Goal: Transaction & Acquisition: Download file/media

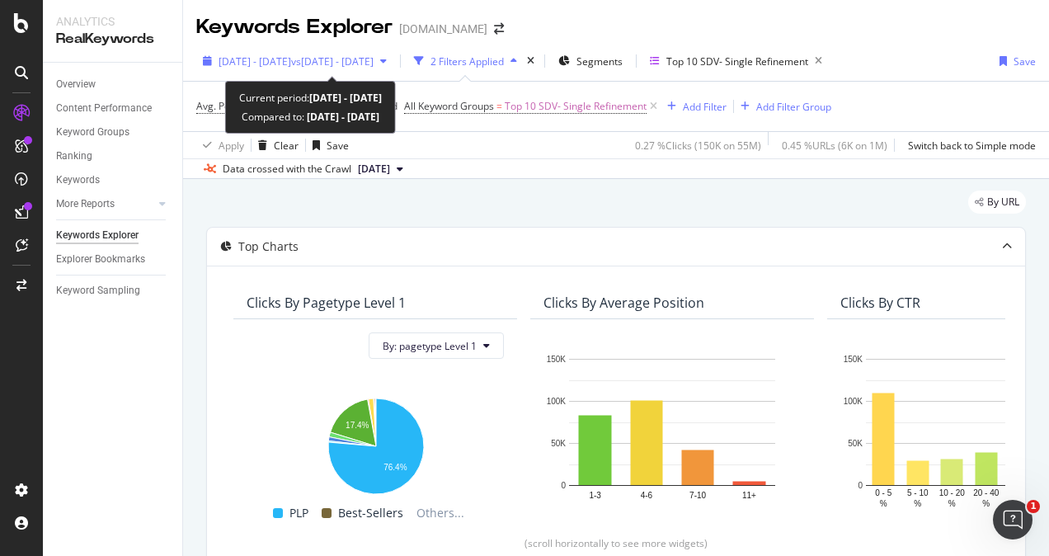
click at [291, 59] on span "[DATE] - [DATE]" at bounding box center [254, 61] width 73 height 14
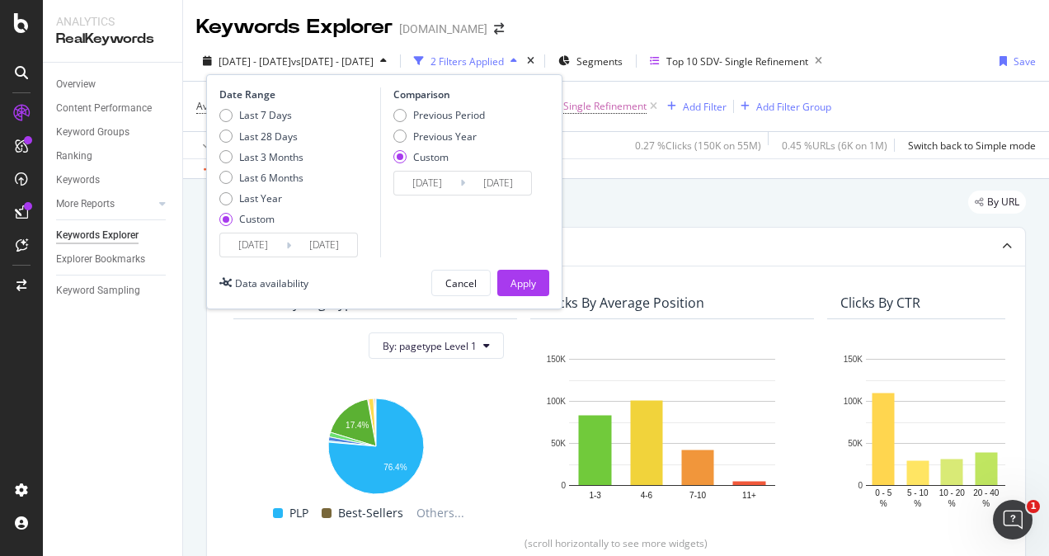
click at [266, 248] on input "[DATE]" at bounding box center [253, 244] width 66 height 23
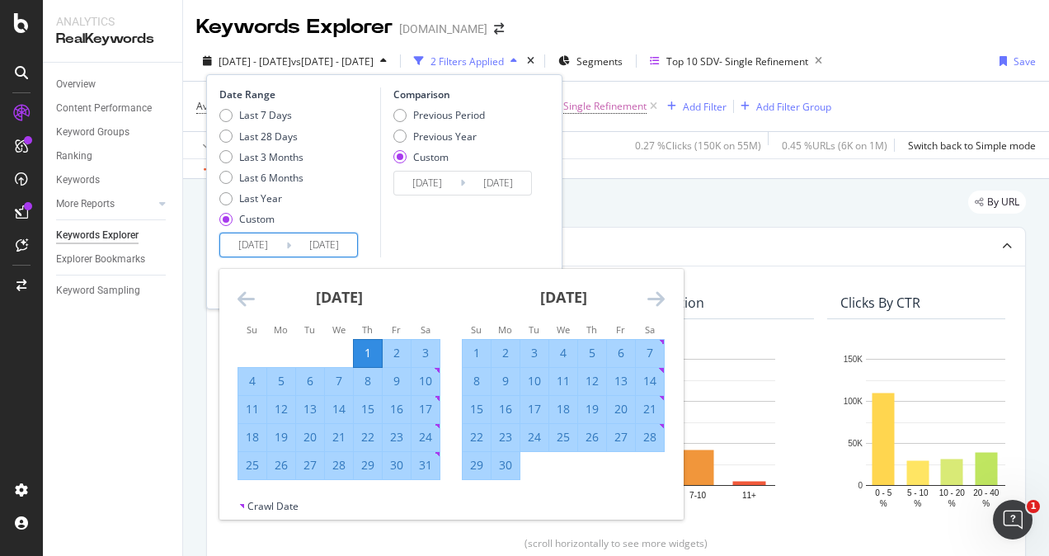
click at [237, 294] on icon "Move backward to switch to the previous month." at bounding box center [245, 299] width 17 height 20
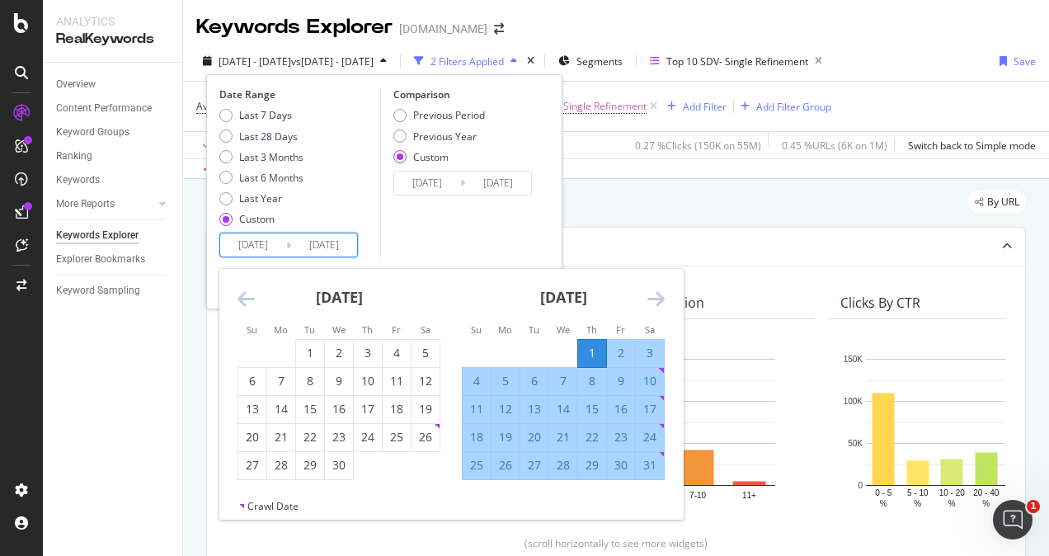
click at [237, 294] on icon "Move backward to switch to the previous month." at bounding box center [245, 299] width 17 height 20
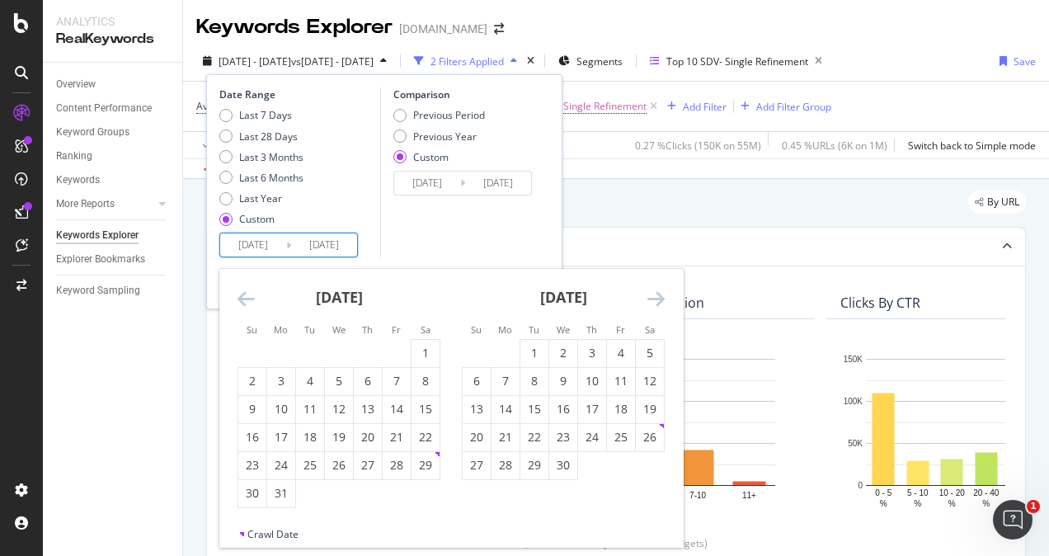
click at [237, 294] on icon "Move backward to switch to the previous month." at bounding box center [245, 299] width 17 height 20
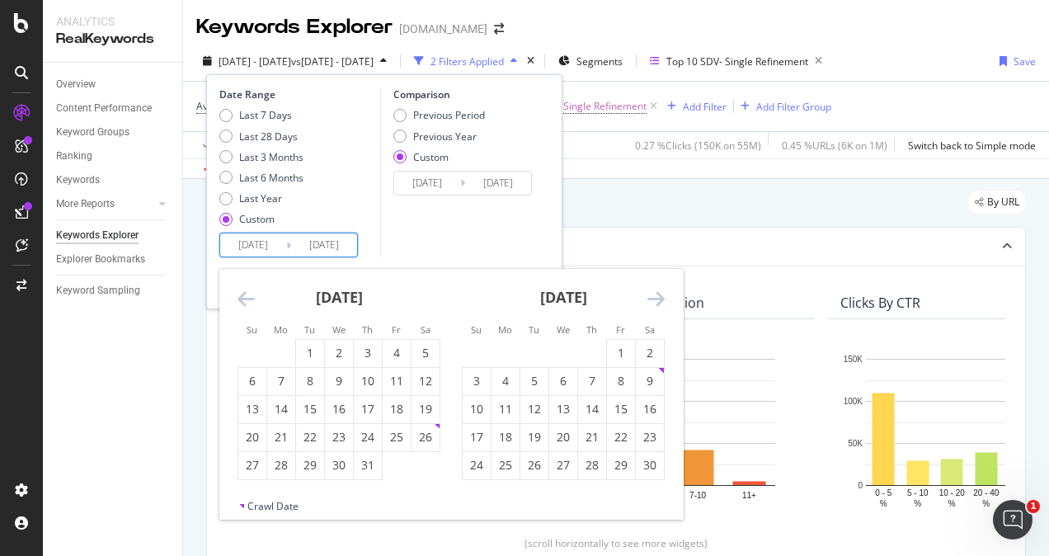
click at [237, 294] on icon "Move backward to switch to the previous month." at bounding box center [245, 299] width 17 height 20
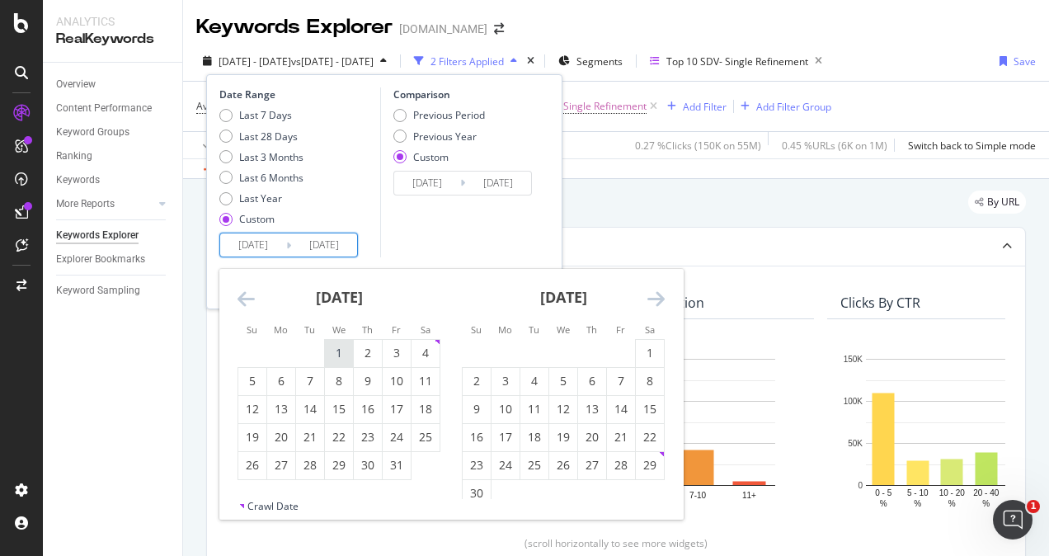
click at [341, 354] on div "1" at bounding box center [339, 353] width 28 height 16
type input "[DATE]"
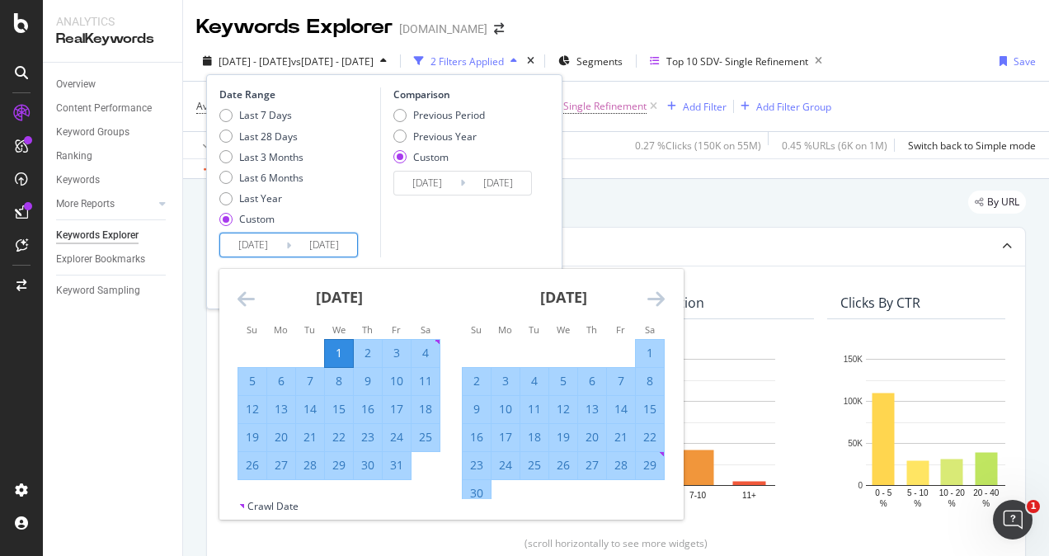
click at [661, 293] on icon "Move forward to switch to the next month." at bounding box center [655, 299] width 17 height 20
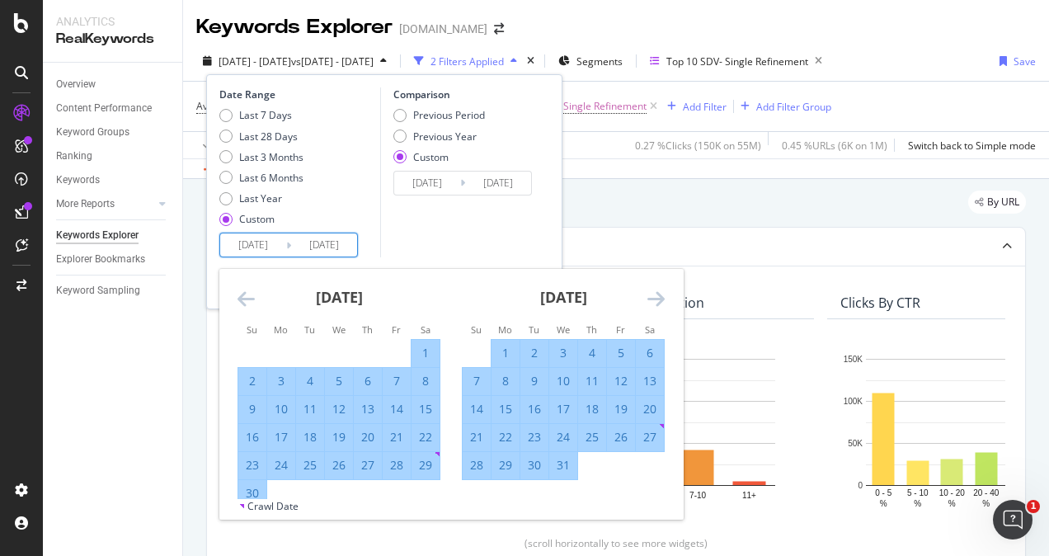
click at [556, 471] on div "31" at bounding box center [563, 465] width 28 height 16
type input "[DATE]"
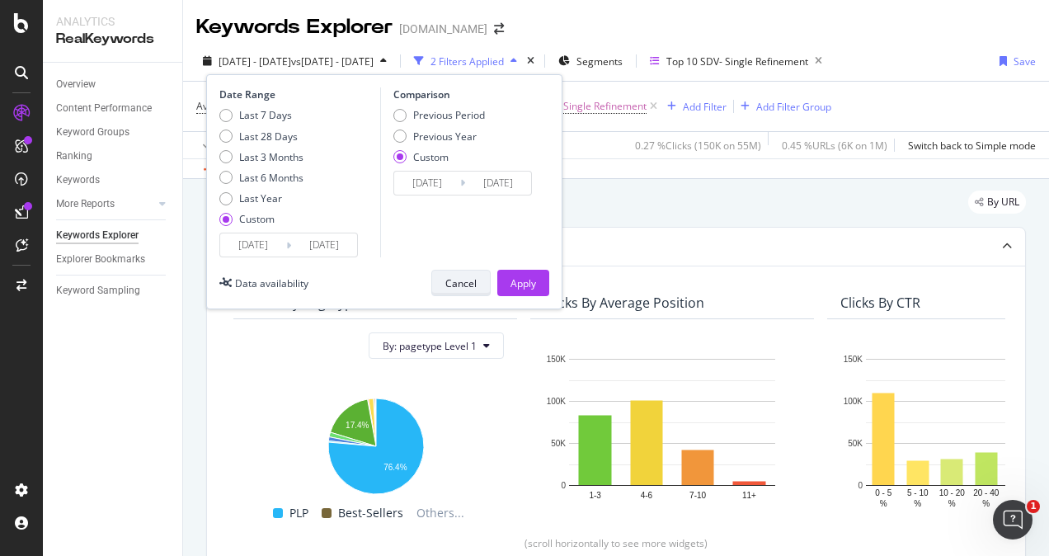
click at [467, 276] on div "Cancel" at bounding box center [460, 283] width 31 height 14
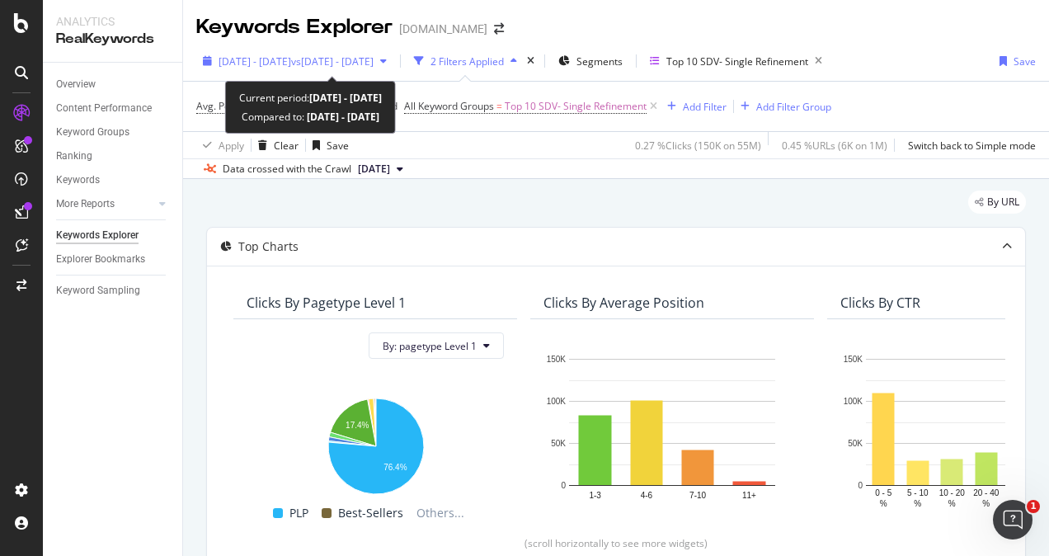
click at [336, 59] on span "vs [DATE] - [DATE]" at bounding box center [332, 61] width 82 height 14
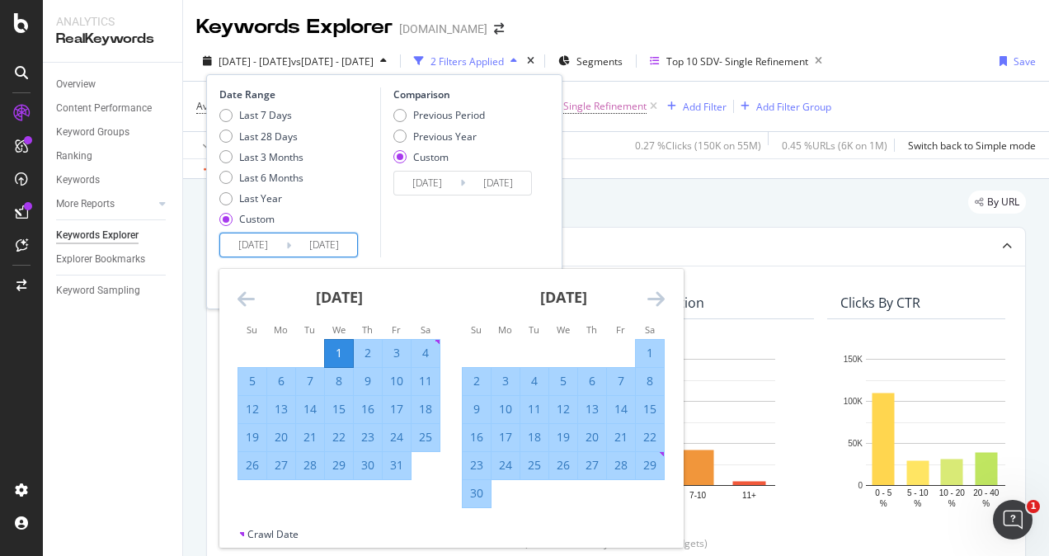
click at [300, 242] on input "[DATE]" at bounding box center [324, 244] width 66 height 23
click at [505, 235] on div "Comparison Previous Period Previous Year Custom [DATE] Navigate forward to inte…" at bounding box center [458, 172] width 157 height 170
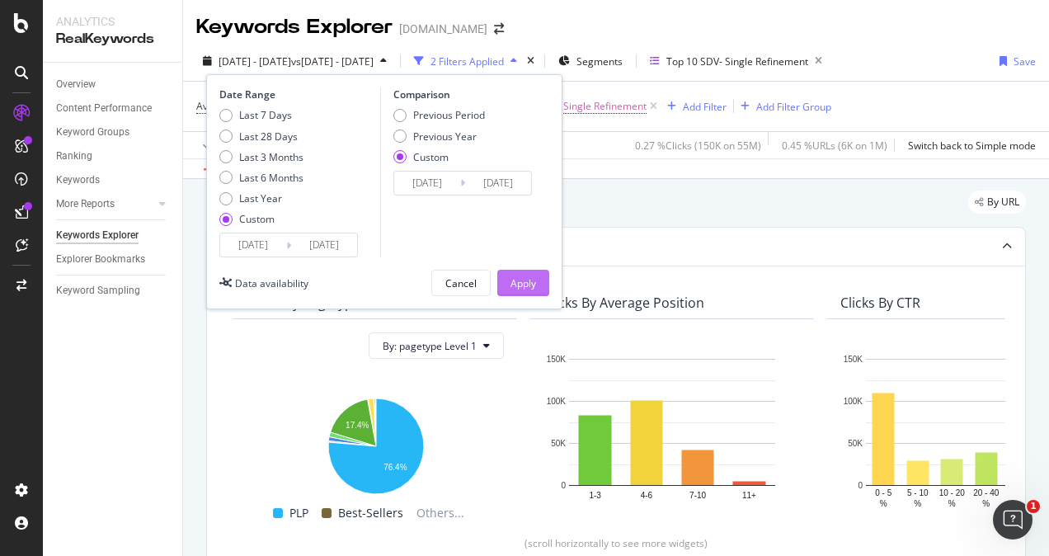
click at [519, 292] on div "Apply" at bounding box center [523, 282] width 26 height 25
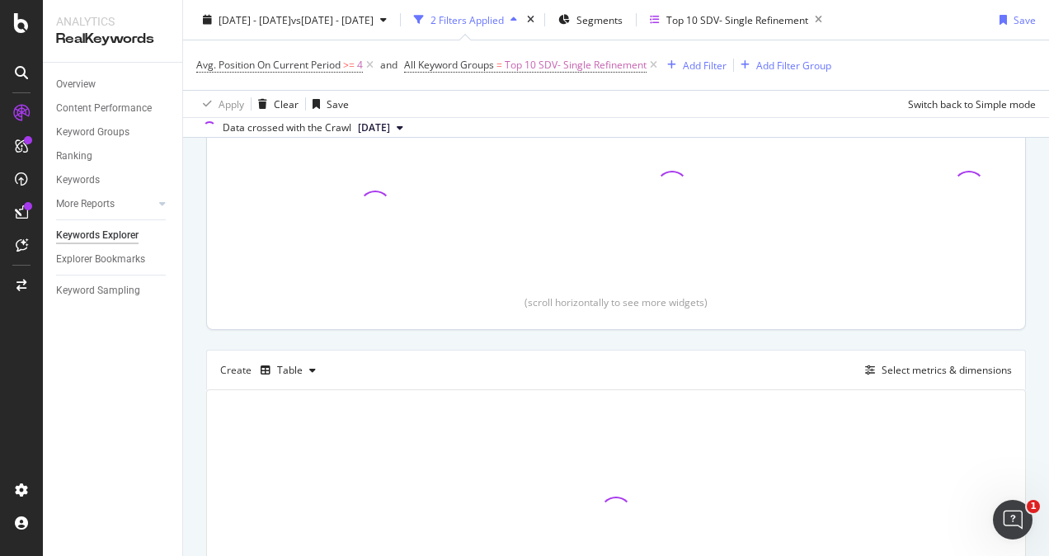
scroll to position [330, 0]
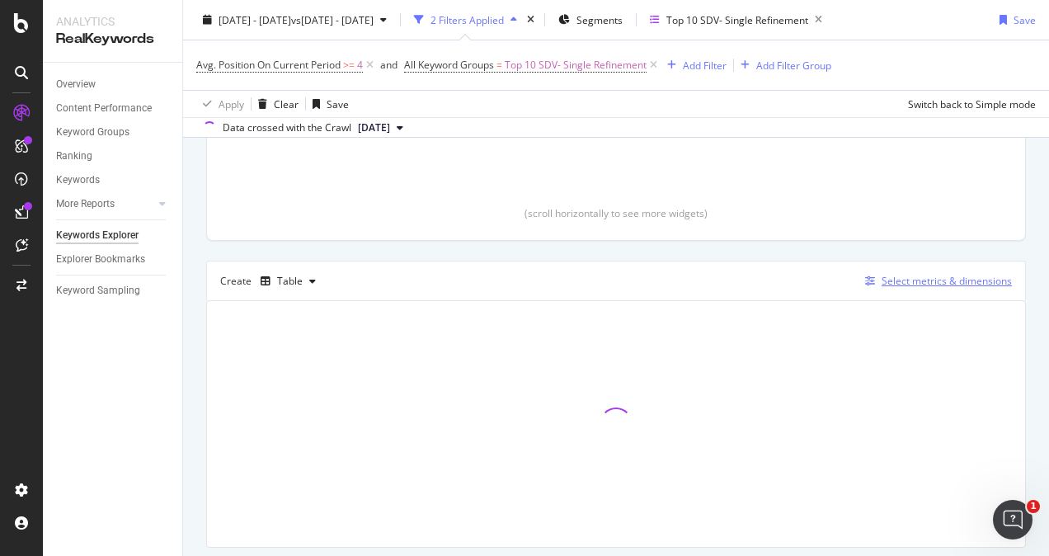
click at [887, 276] on div "Select metrics & dimensions" at bounding box center [946, 281] width 130 height 14
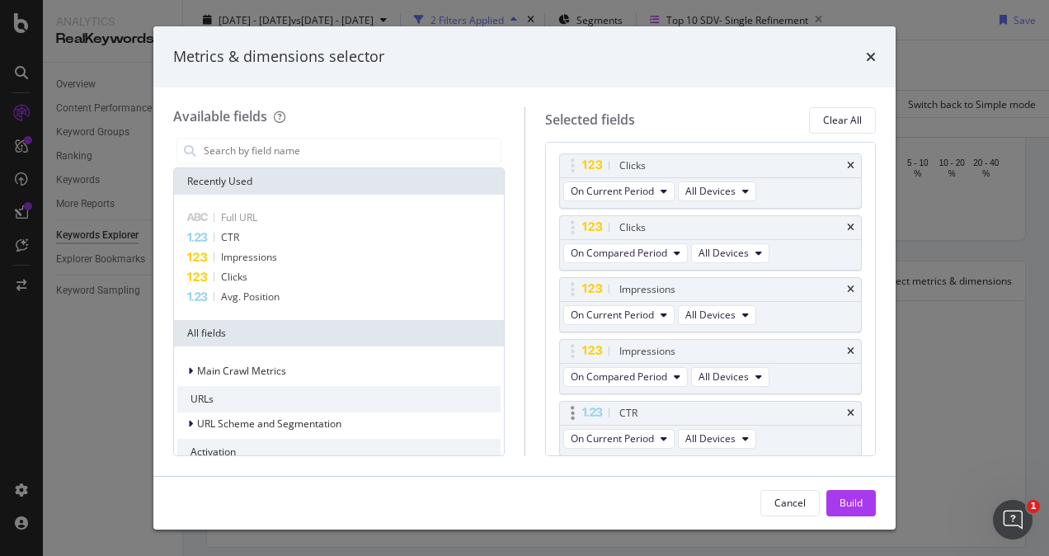
scroll to position [165, 0]
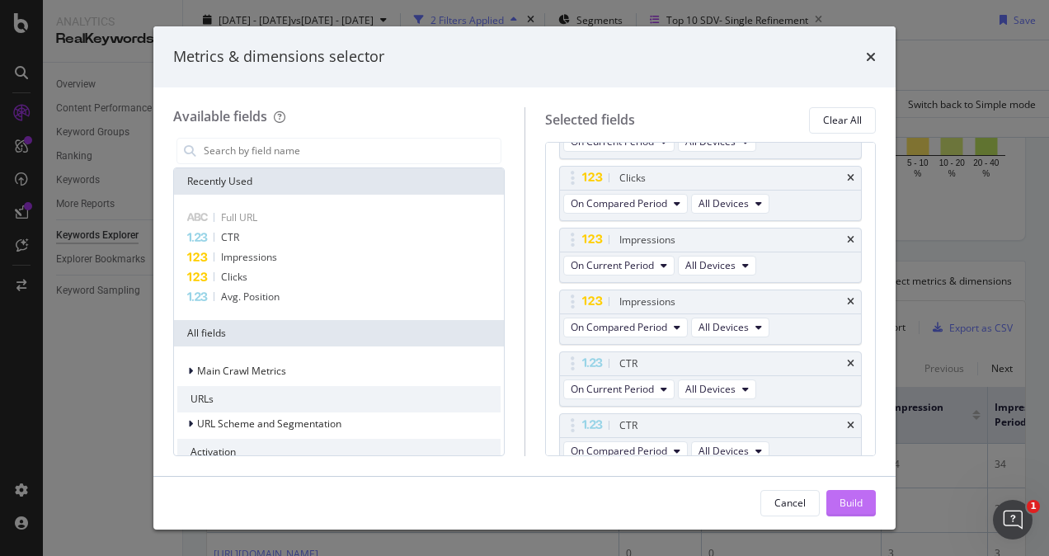
click at [851, 501] on div "Build" at bounding box center [850, 503] width 23 height 14
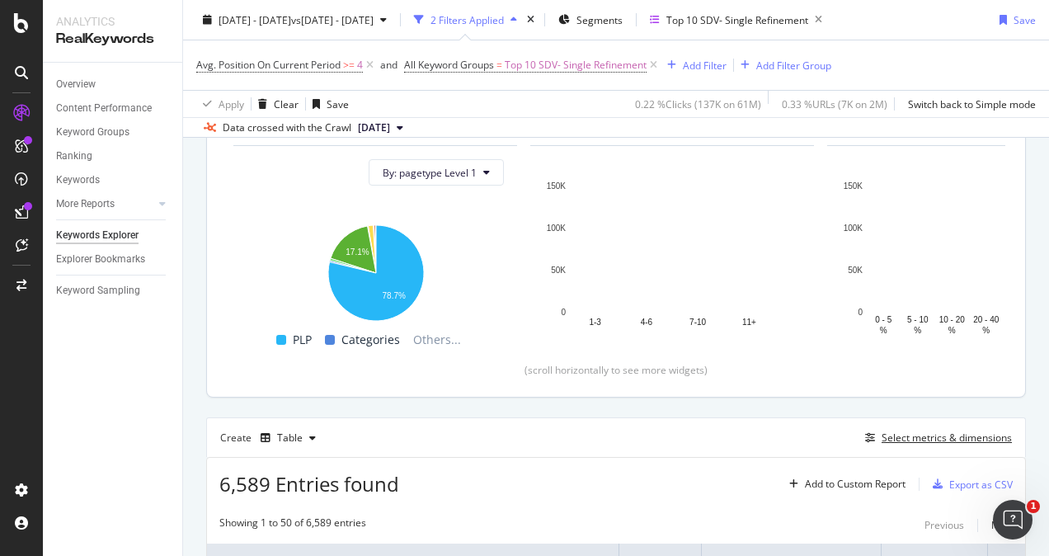
scroll to position [0, 0]
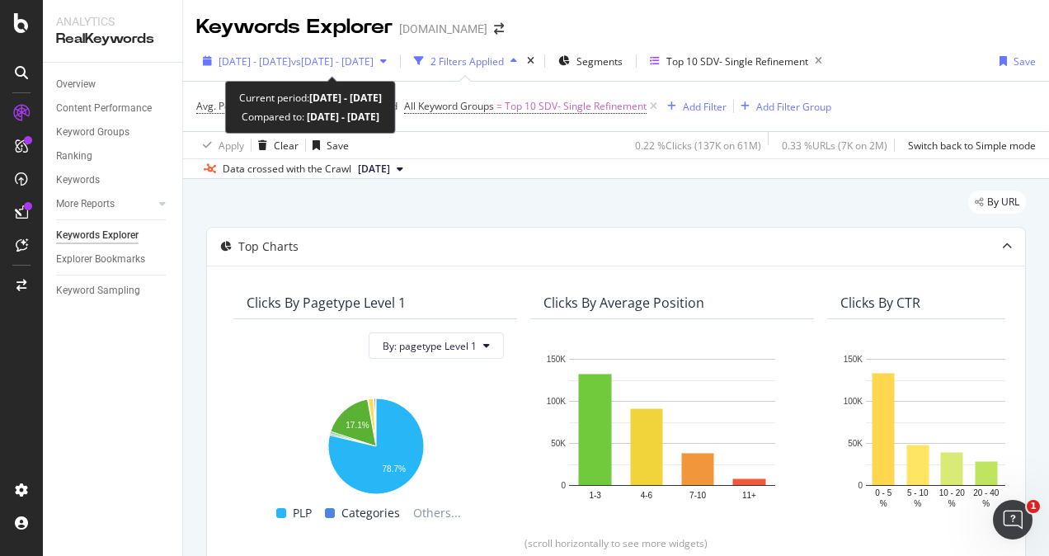
click at [291, 62] on span "[DATE] - [DATE]" at bounding box center [254, 61] width 73 height 14
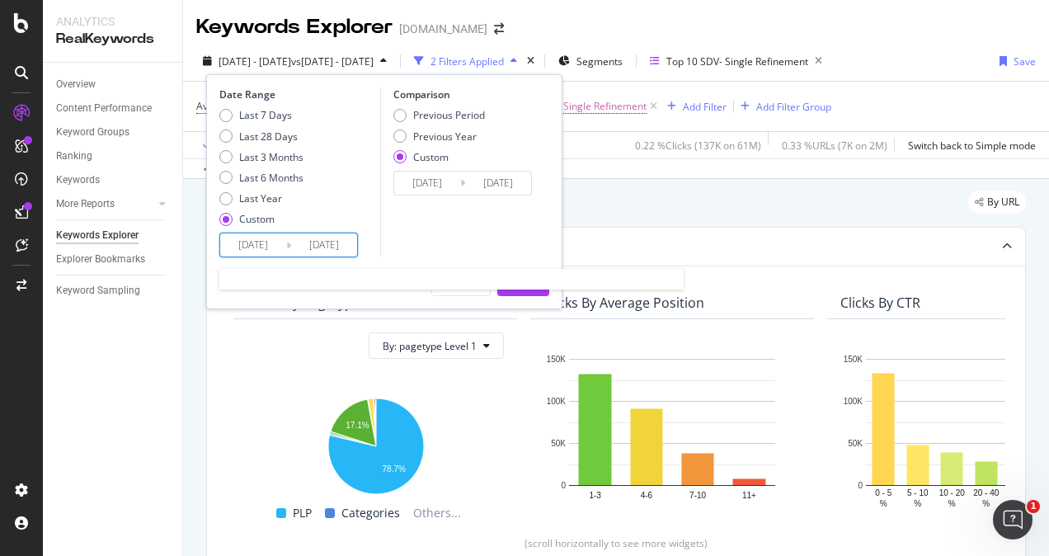
click at [292, 244] on input "[DATE]" at bounding box center [324, 244] width 66 height 23
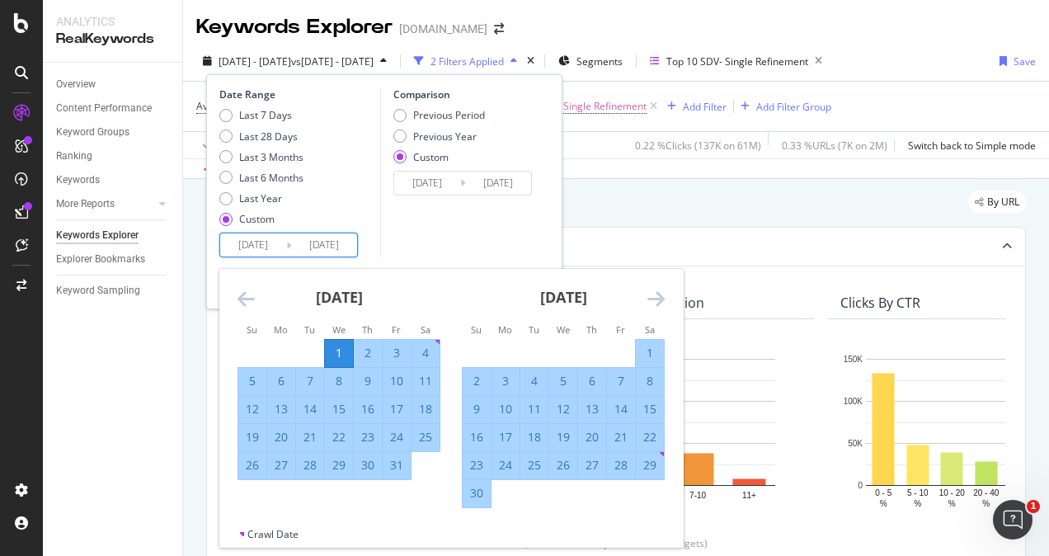
click at [660, 295] on icon "Move forward to switch to the next month." at bounding box center [655, 299] width 17 height 20
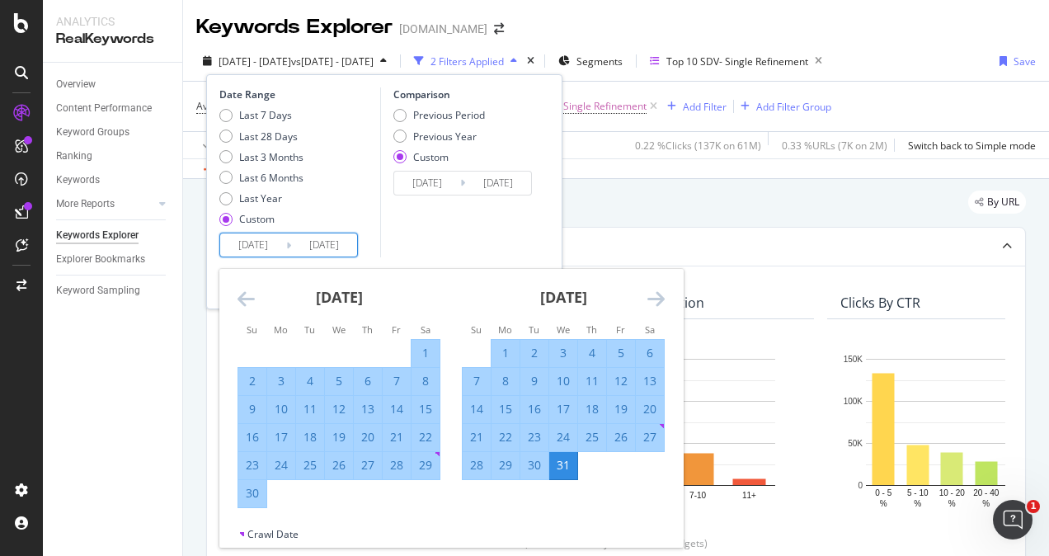
click at [660, 295] on icon "Move forward to switch to the next month." at bounding box center [655, 299] width 17 height 20
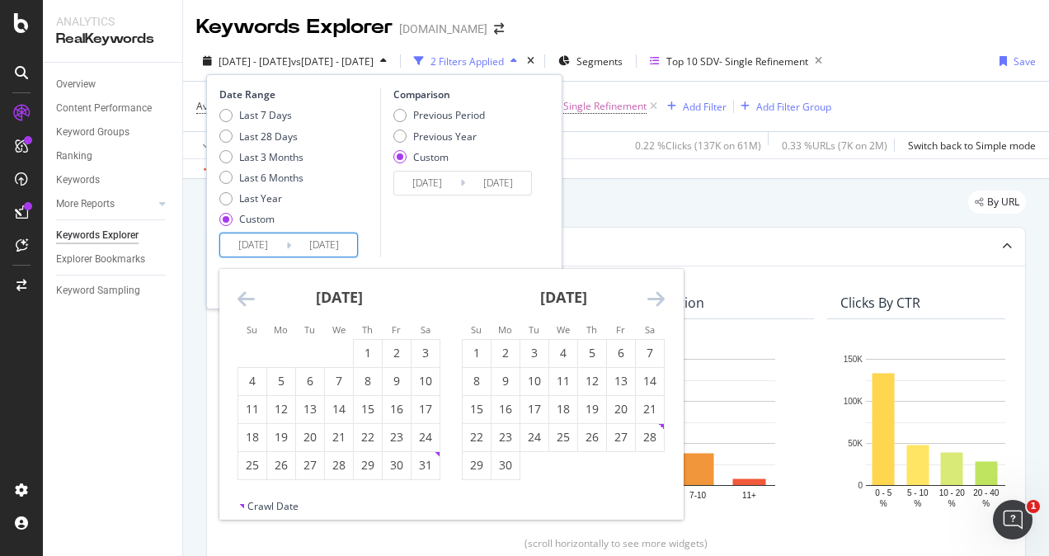
click at [660, 295] on icon "Move forward to switch to the next month." at bounding box center [655, 299] width 17 height 20
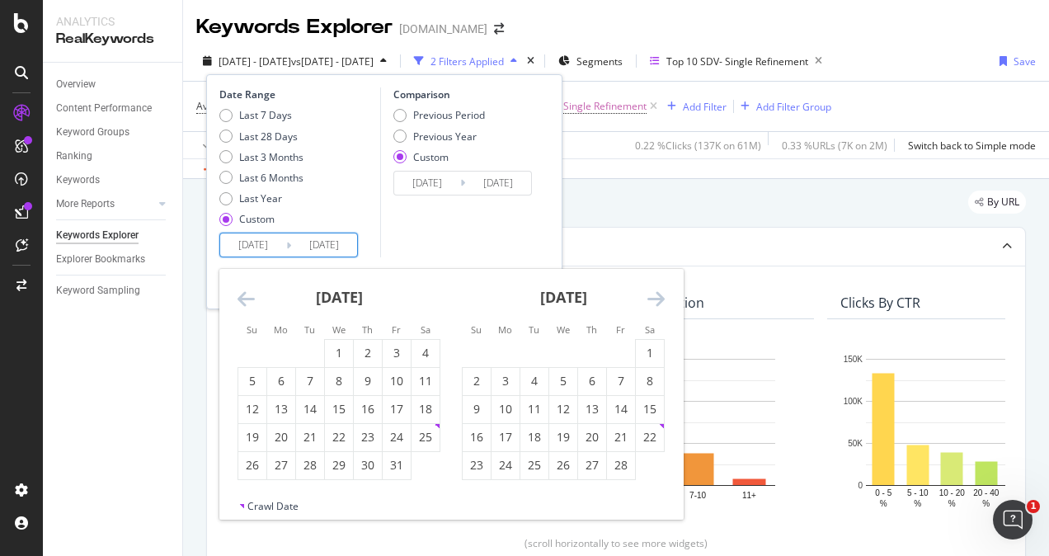
click at [660, 295] on icon "Move forward to switch to the next month." at bounding box center [655, 299] width 17 height 20
click at [367, 350] on div "1" at bounding box center [368, 353] width 28 height 16
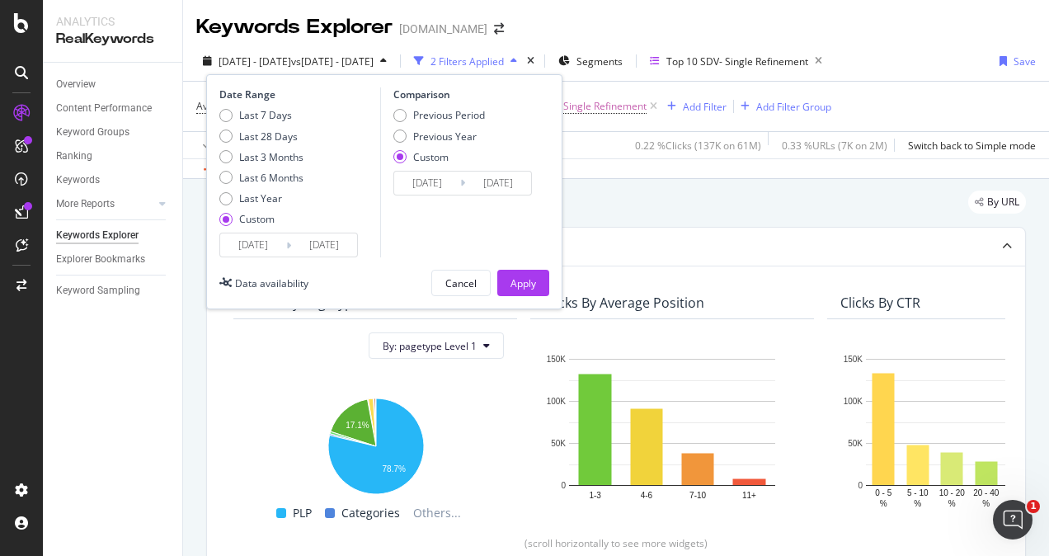
click at [317, 254] on input "[DATE]" at bounding box center [324, 244] width 66 height 23
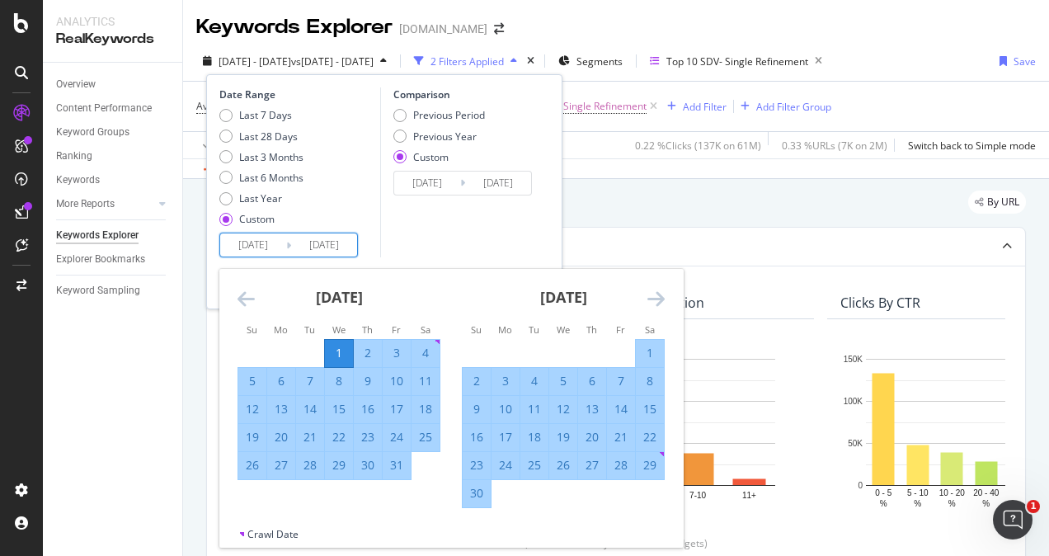
click at [665, 296] on div "[DATE] 1 2 3 4 5 6 7 8 9 10 11 12 13 14 15 16 17 18 19 20 21 22 23 24 25 26 27 …" at bounding box center [563, 388] width 224 height 239
click at [658, 295] on icon "Move forward to switch to the next month." at bounding box center [655, 299] width 17 height 20
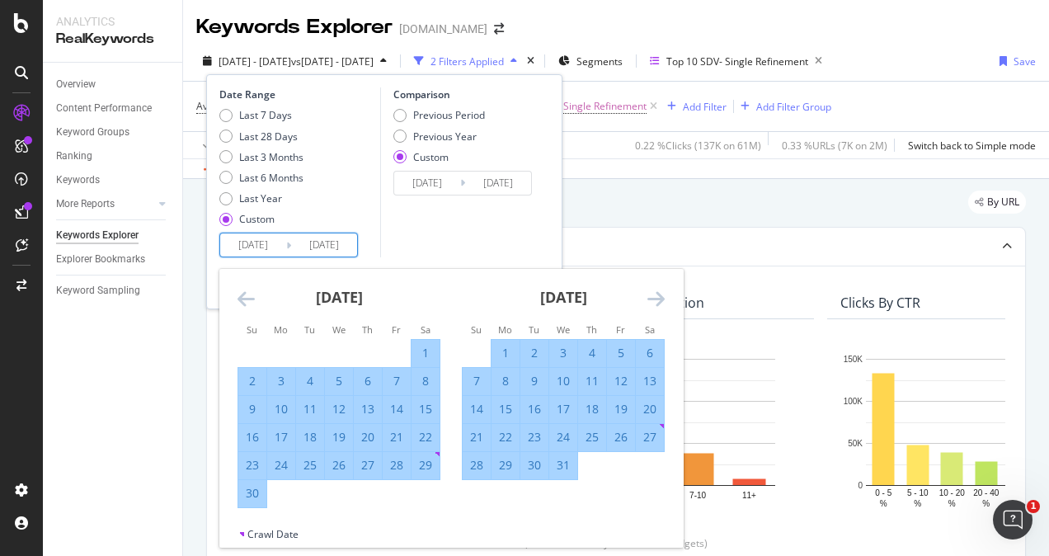
click at [563, 458] on div "31" at bounding box center [563, 465] width 28 height 16
type input "[DATE]"
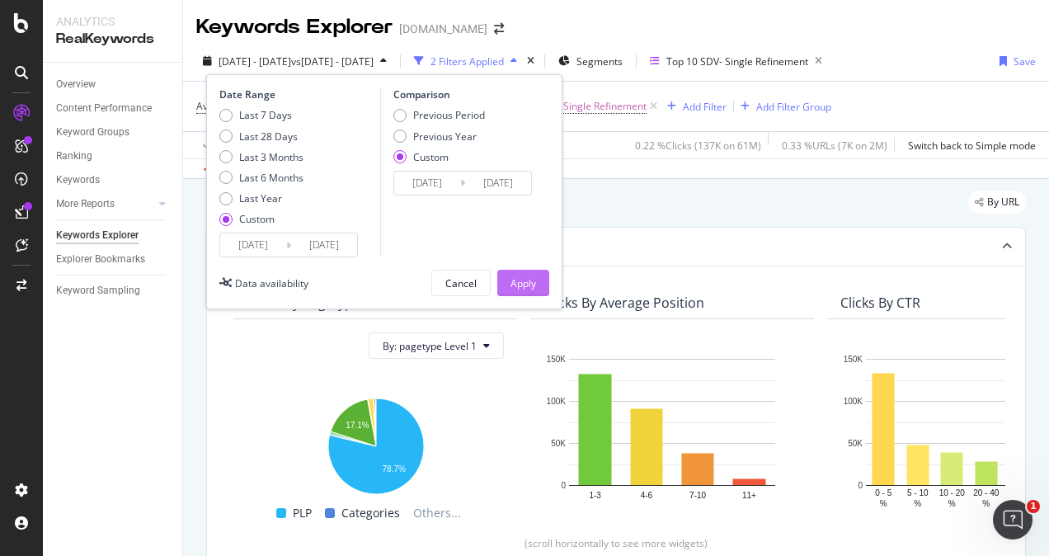
click at [503, 280] on button "Apply" at bounding box center [523, 283] width 52 height 26
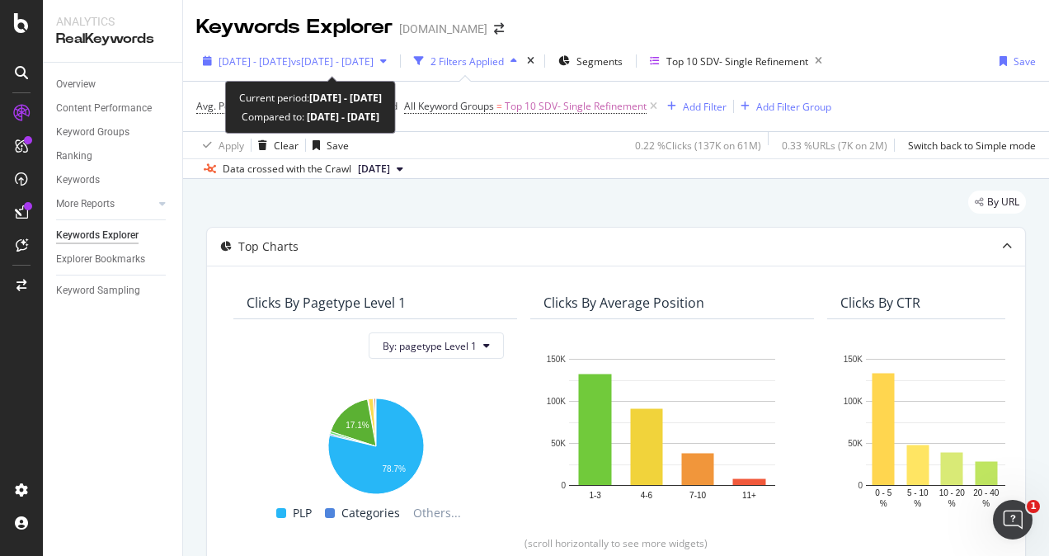
click at [291, 67] on span "[DATE] - [DATE]" at bounding box center [254, 61] width 73 height 14
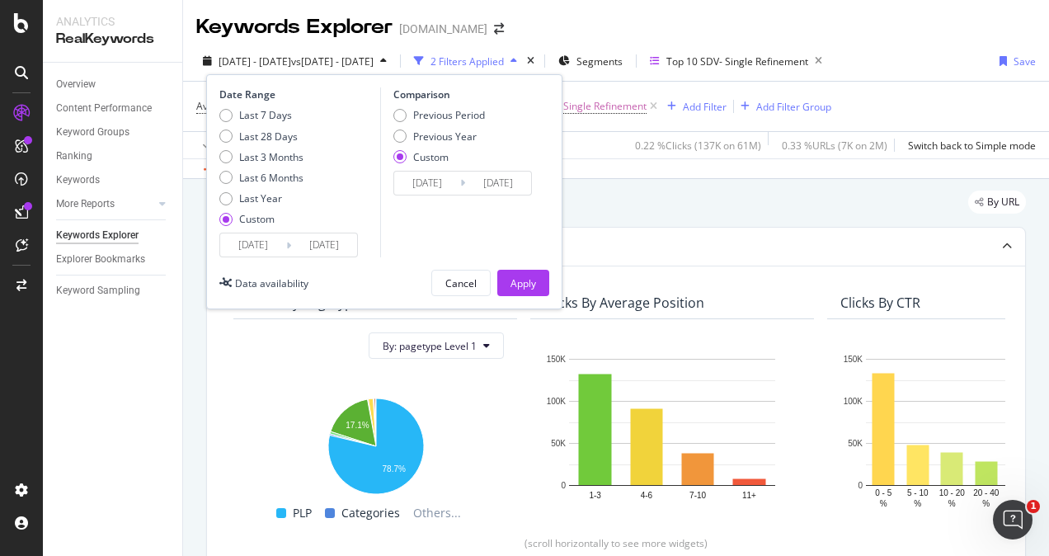
click at [261, 248] on input "[DATE]" at bounding box center [253, 244] width 66 height 23
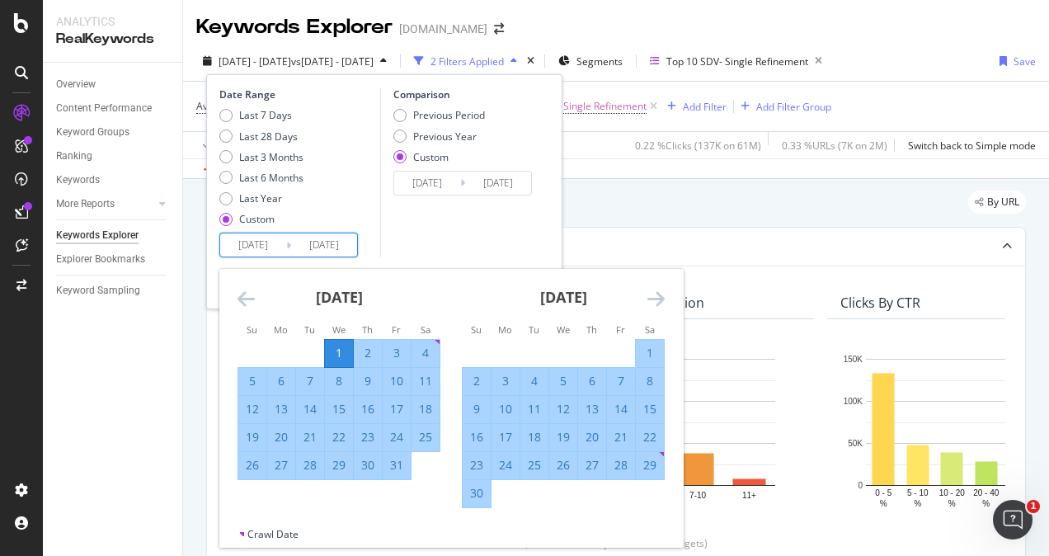
click at [660, 291] on icon "Move forward to switch to the next month." at bounding box center [655, 299] width 17 height 20
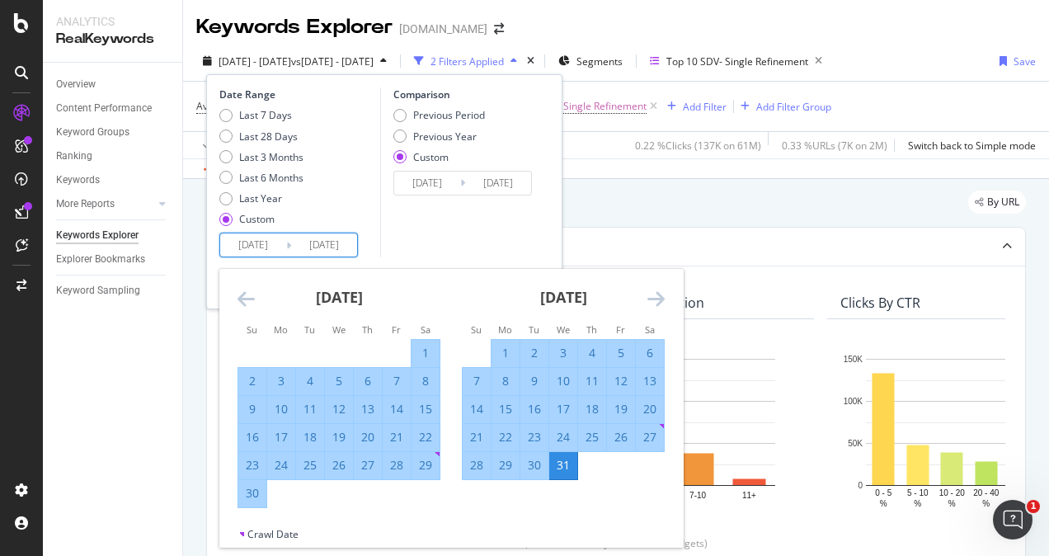
click at [660, 291] on icon "Move forward to switch to the next month." at bounding box center [655, 299] width 17 height 20
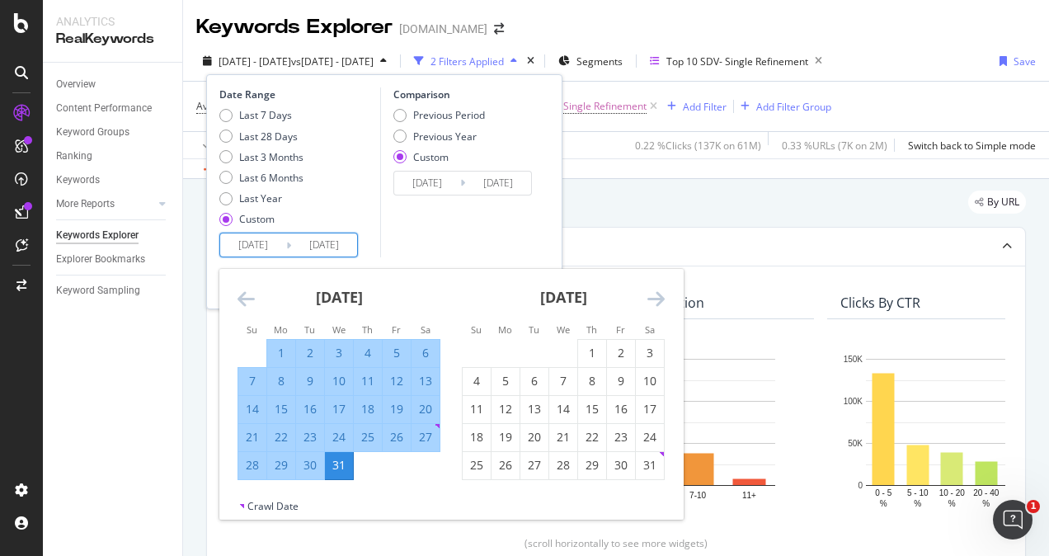
click at [660, 291] on icon "Move forward to switch to the next month." at bounding box center [655, 299] width 17 height 20
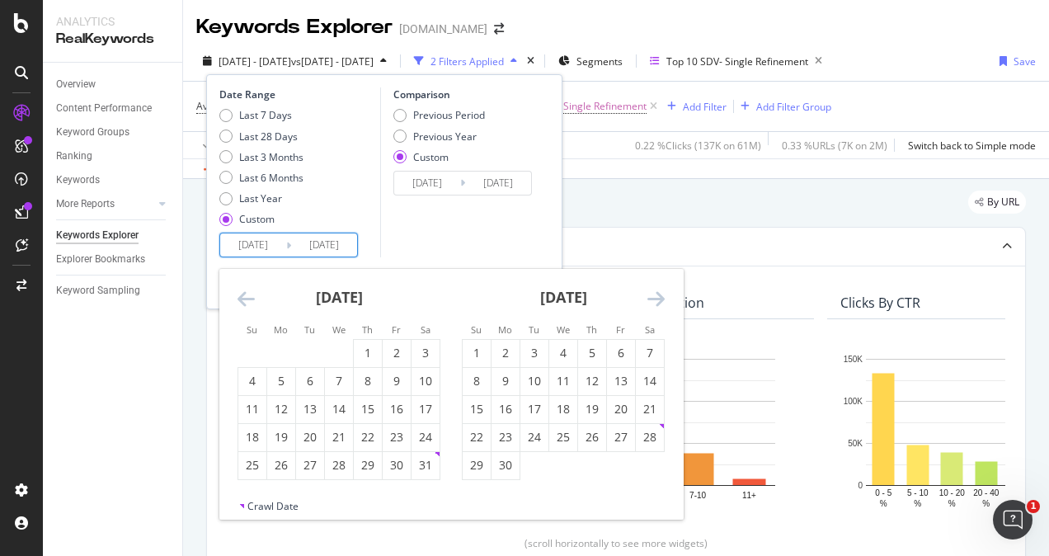
click at [660, 291] on icon "Move forward to switch to the next month." at bounding box center [655, 299] width 17 height 20
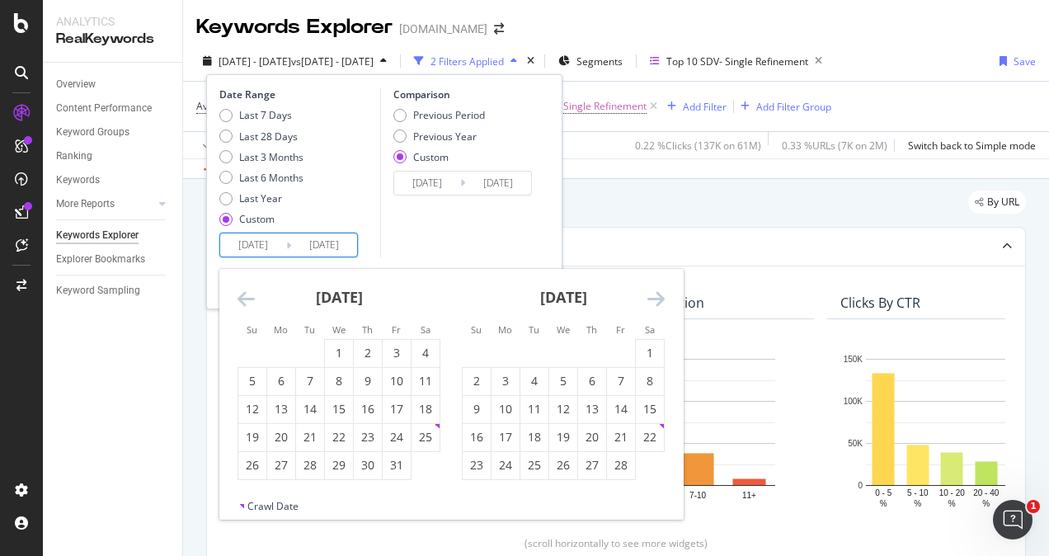
click at [660, 291] on icon "Move forward to switch to the next month." at bounding box center [655, 299] width 17 height 20
click at [587, 345] on div "1" at bounding box center [592, 353] width 28 height 16
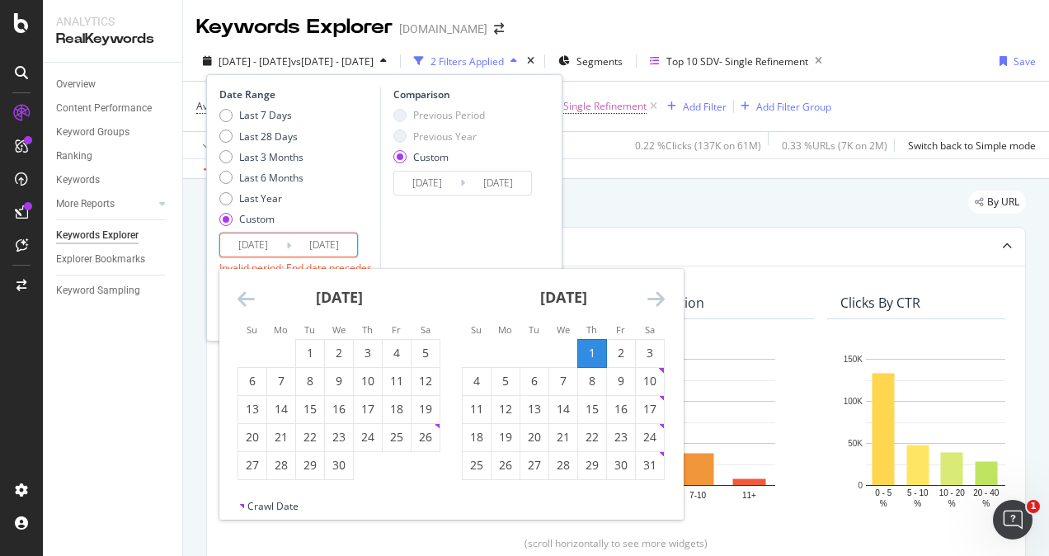
type input "[DATE]"
click at [660, 294] on icon "Move forward to switch to the next month." at bounding box center [655, 299] width 17 height 20
click at [594, 455] on div "31" at bounding box center [592, 465] width 28 height 27
type input "[DATE]"
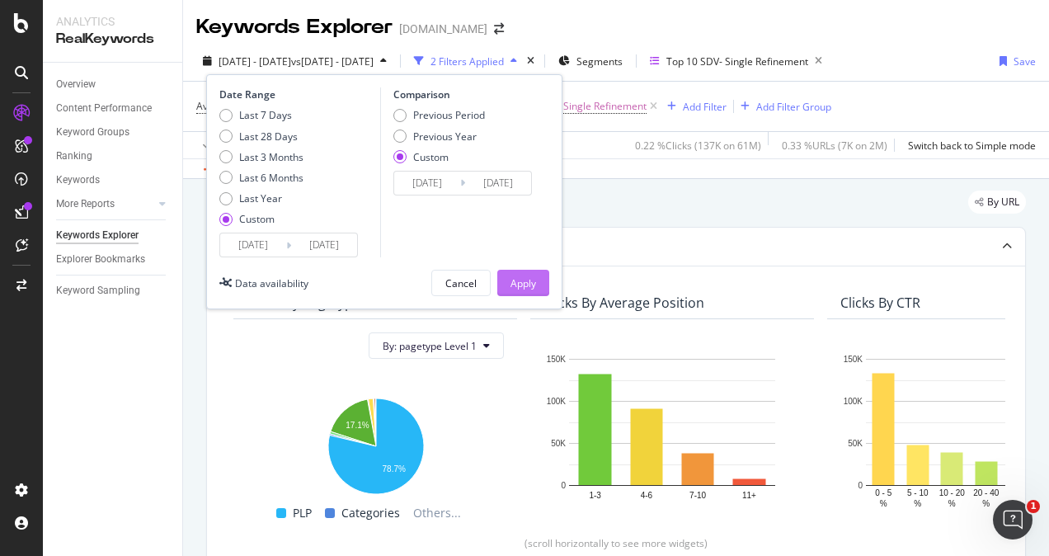
click at [523, 272] on div "Apply" at bounding box center [523, 282] width 26 height 25
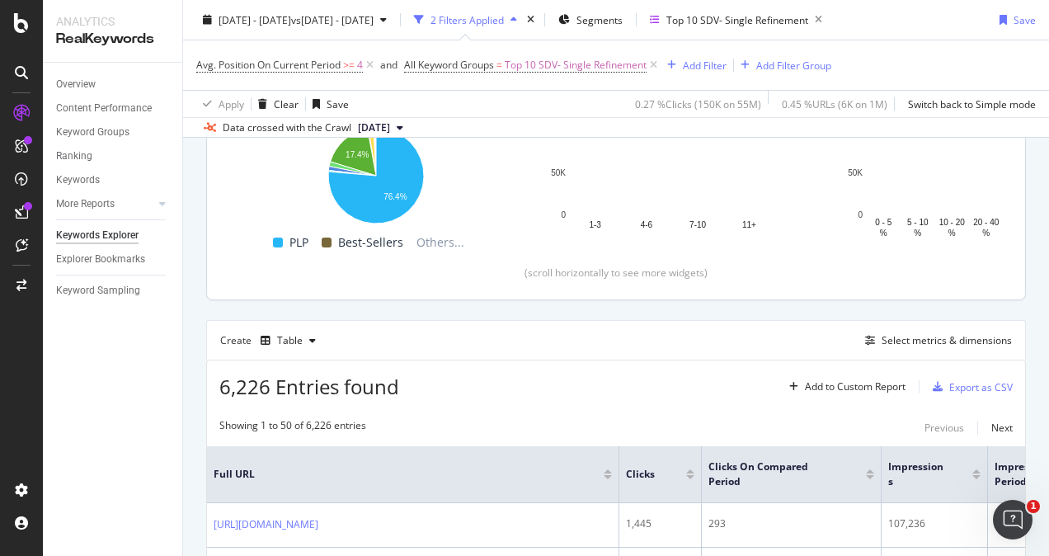
scroll to position [165, 0]
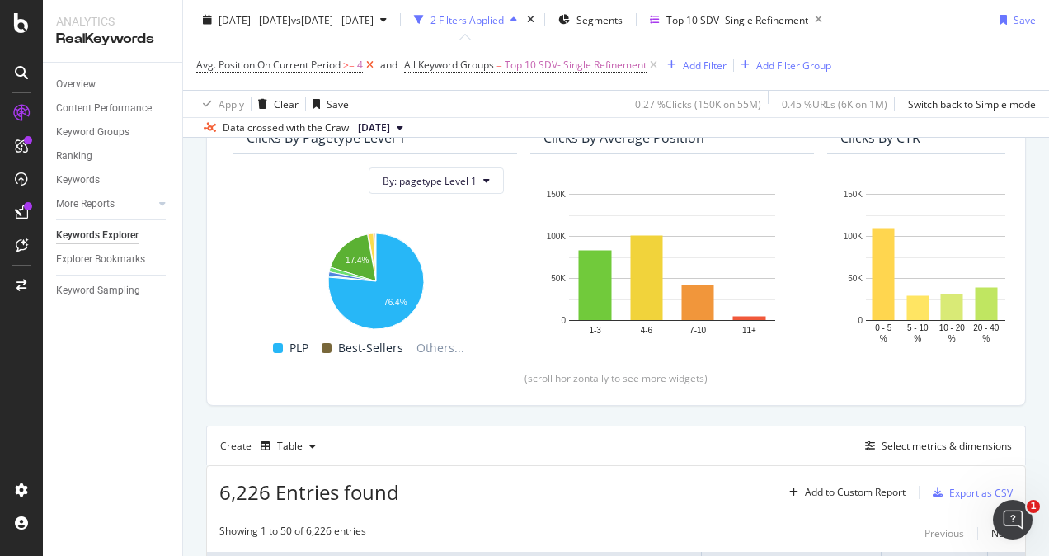
click at [372, 65] on icon at bounding box center [370, 65] width 14 height 16
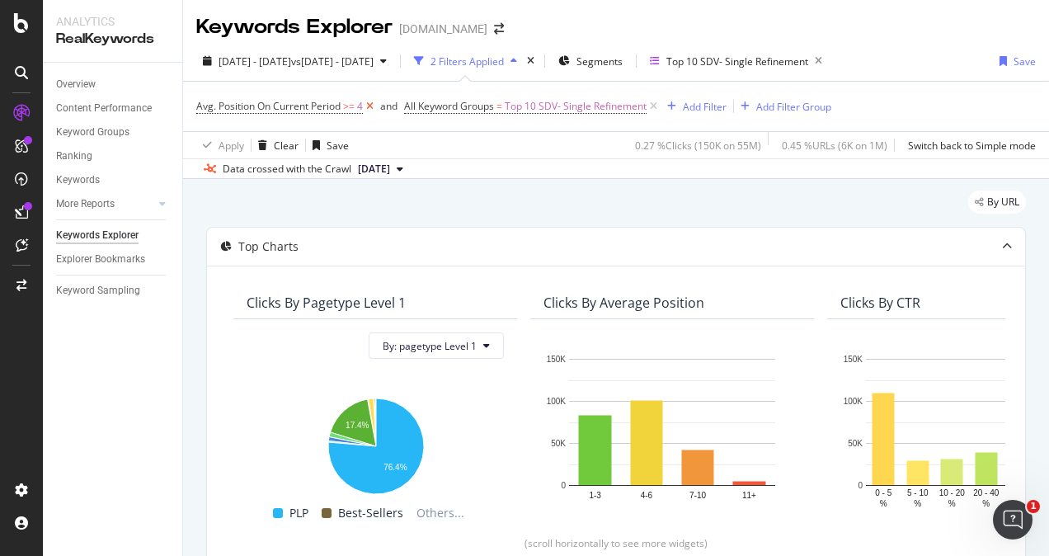
click at [376, 106] on icon at bounding box center [370, 106] width 14 height 16
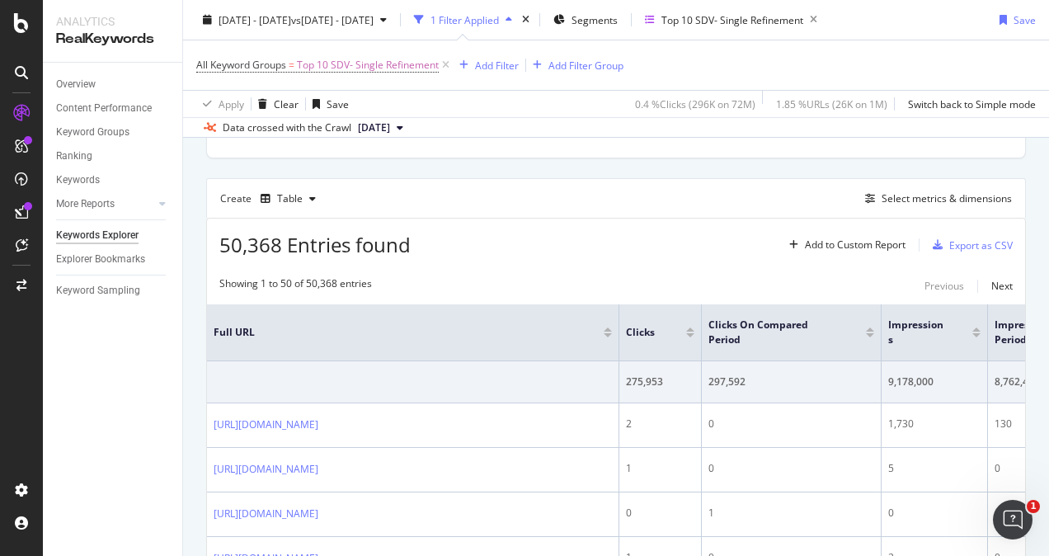
scroll to position [165, 0]
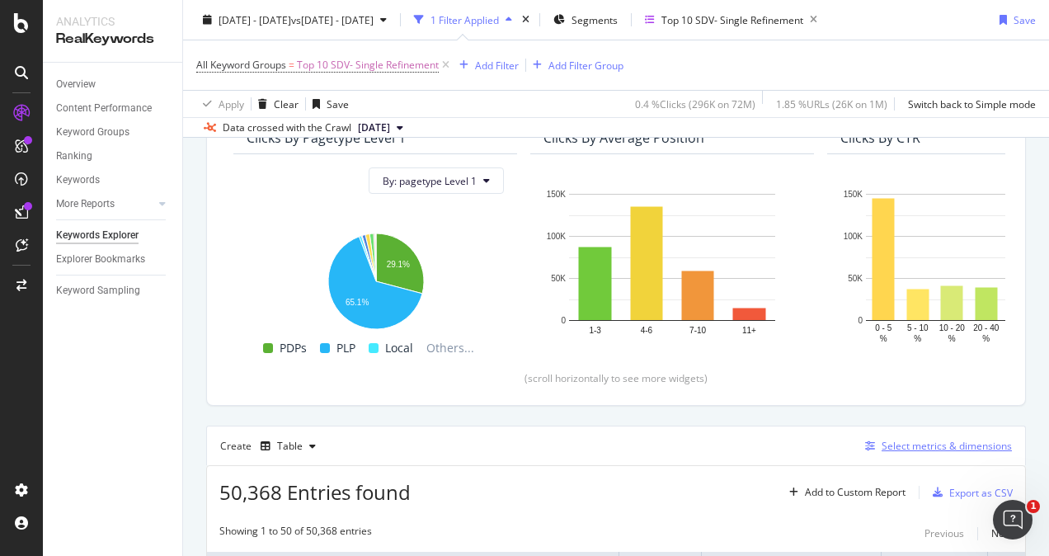
click at [914, 446] on div "Select metrics & dimensions" at bounding box center [946, 446] width 130 height 14
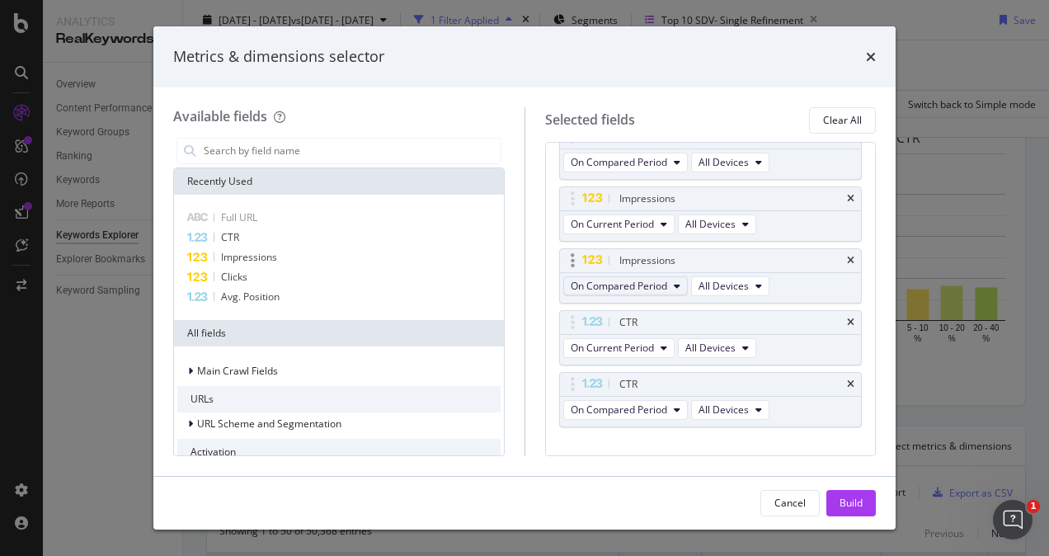
scroll to position [228, 0]
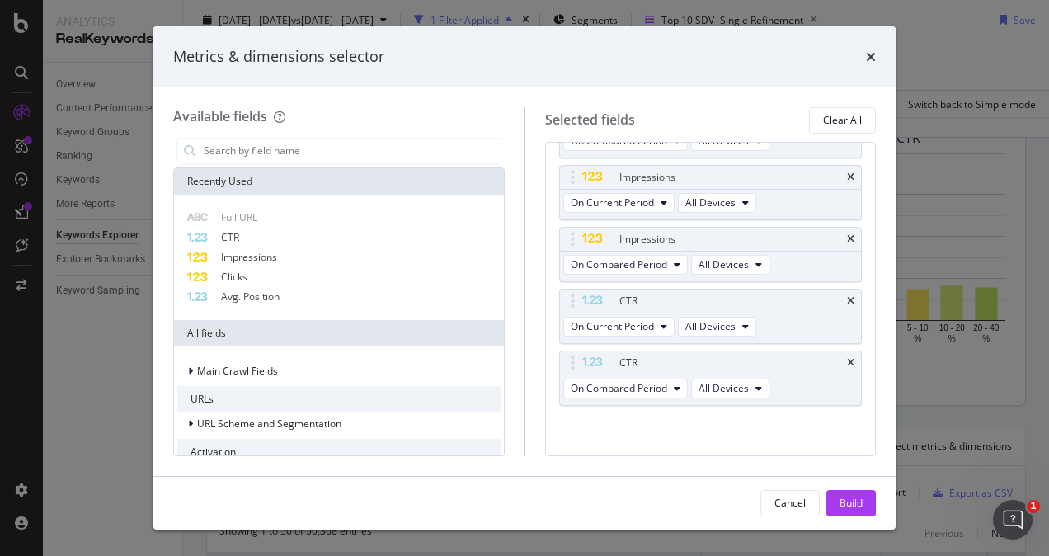
drag, startPoint x: 839, startPoint y: 504, endPoint x: 965, endPoint y: 392, distance: 168.2
click at [839, 504] on div "Build" at bounding box center [850, 503] width 23 height 14
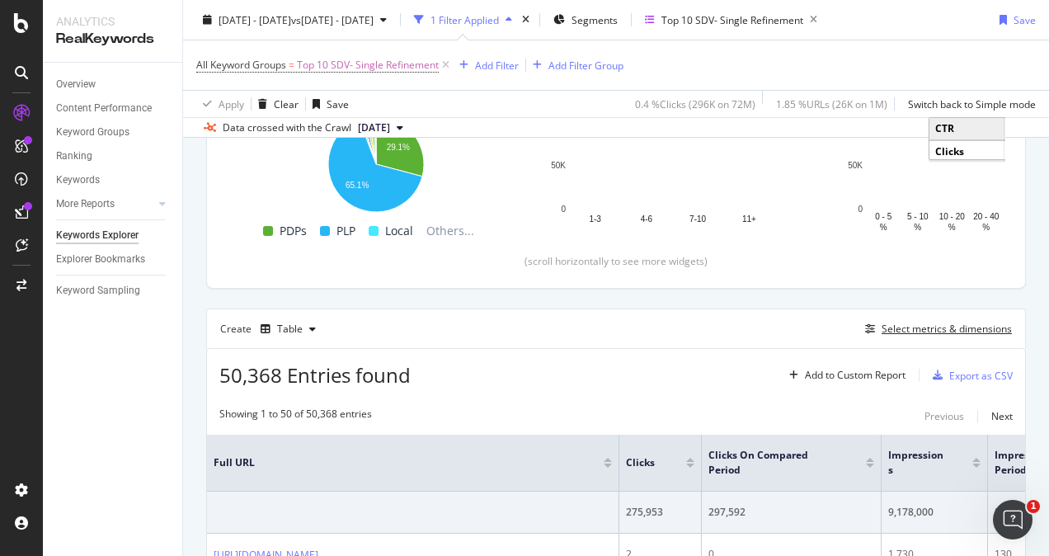
scroll to position [330, 0]
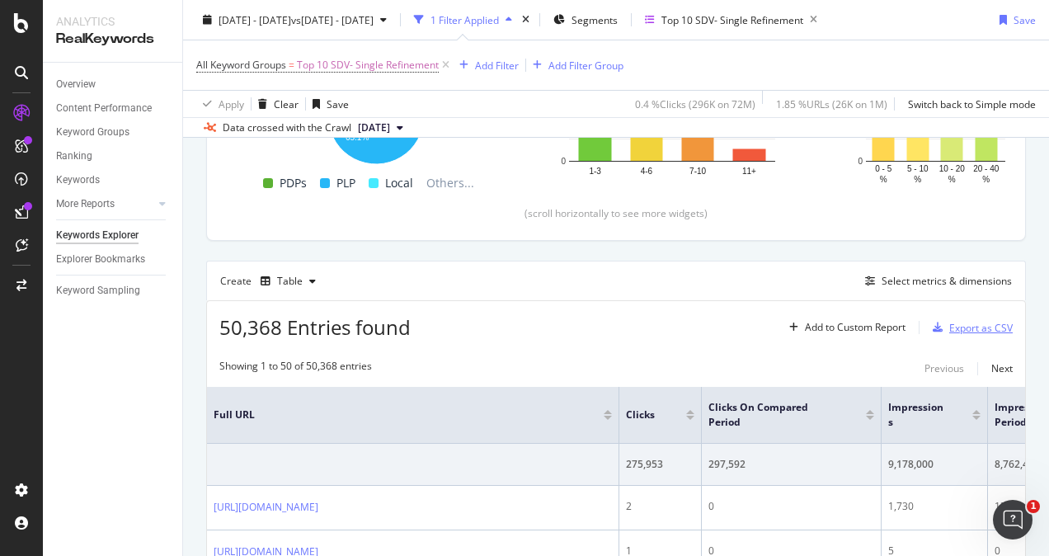
click at [949, 323] on div "Export as CSV" at bounding box center [980, 328] width 63 height 14
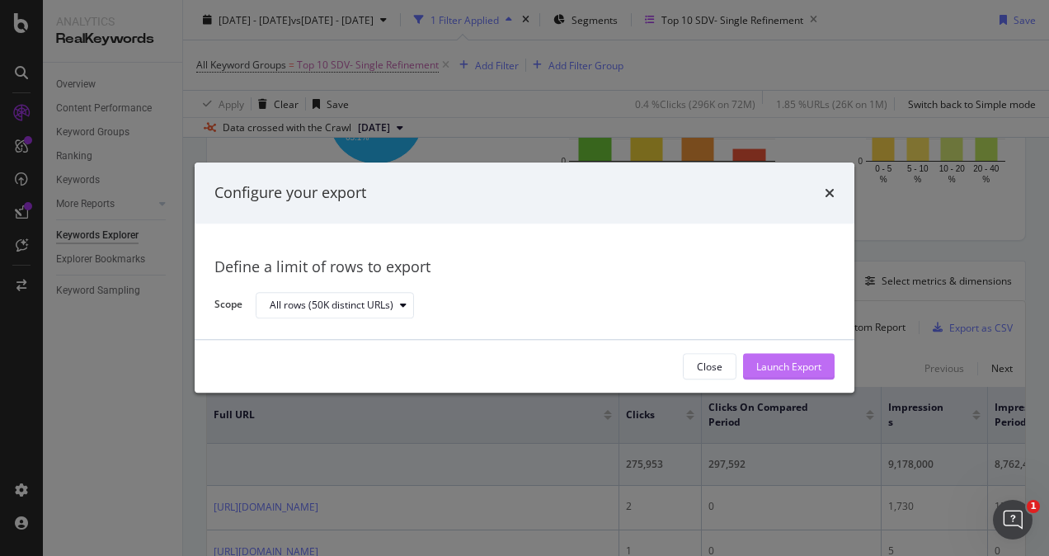
click at [777, 360] on div "Launch Export" at bounding box center [788, 366] width 65 height 14
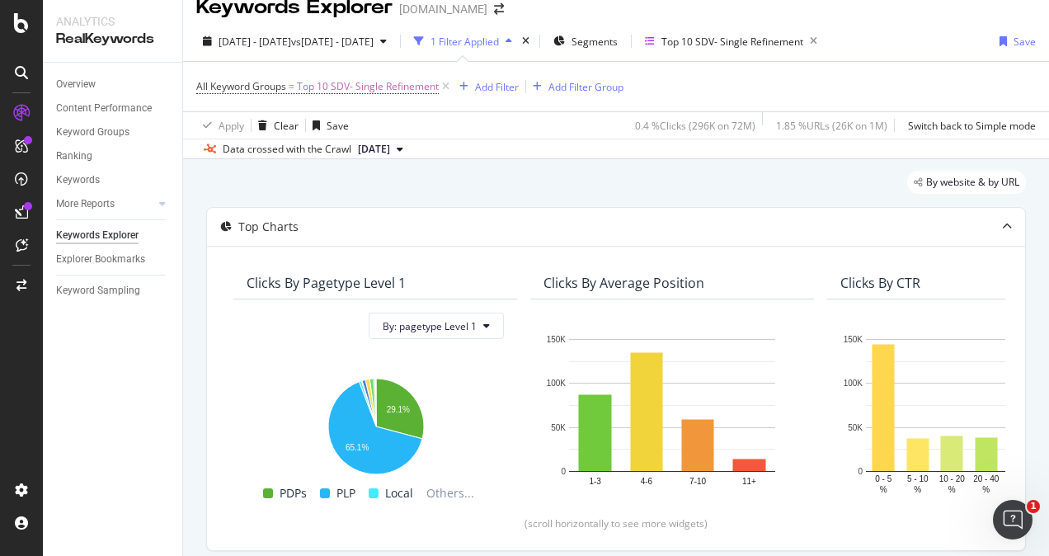
scroll to position [0, 0]
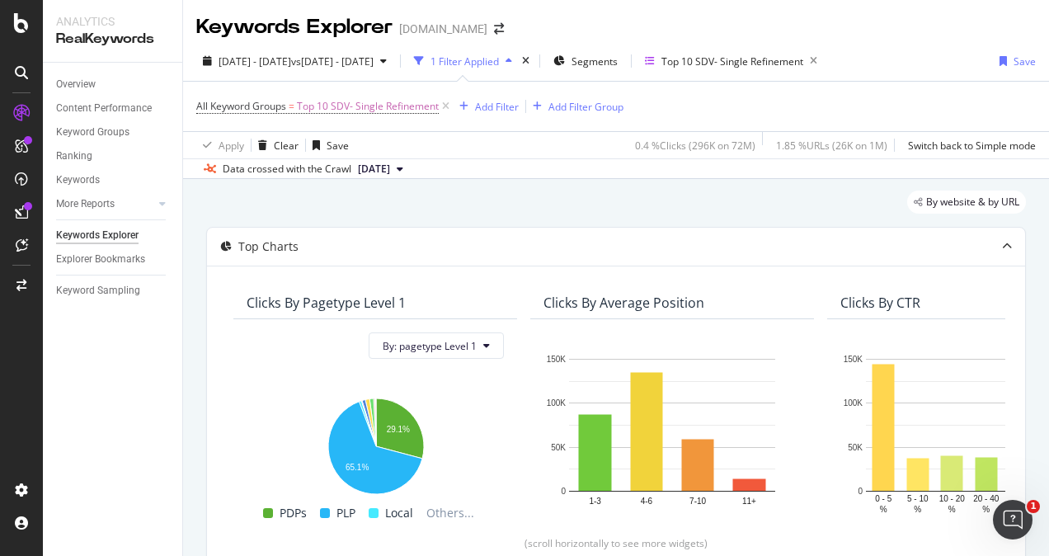
click at [548, 211] on div "By website & by URL" at bounding box center [616, 208] width 820 height 36
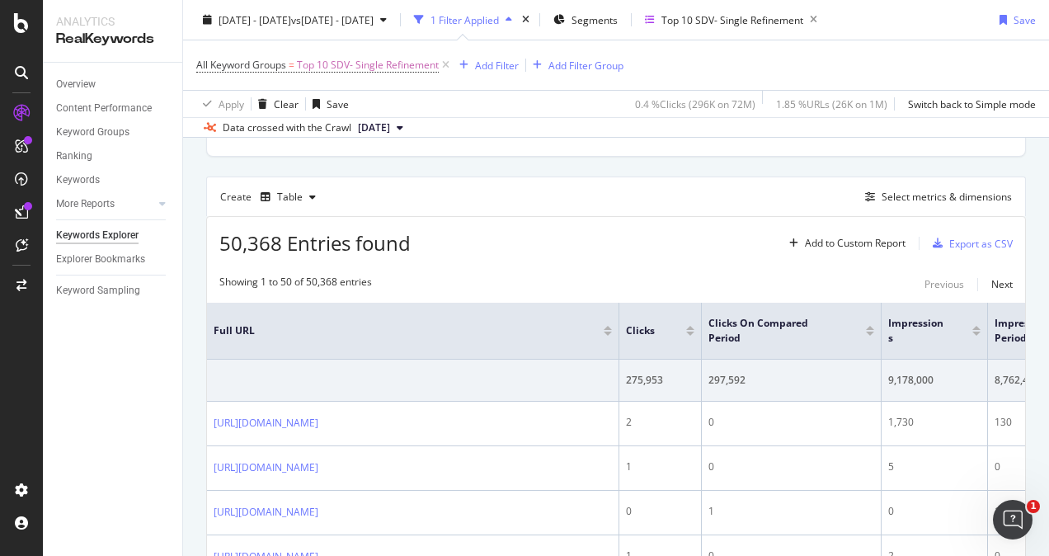
scroll to position [412, 0]
click at [933, 241] on icon "button" at bounding box center [938, 245] width 10 height 10
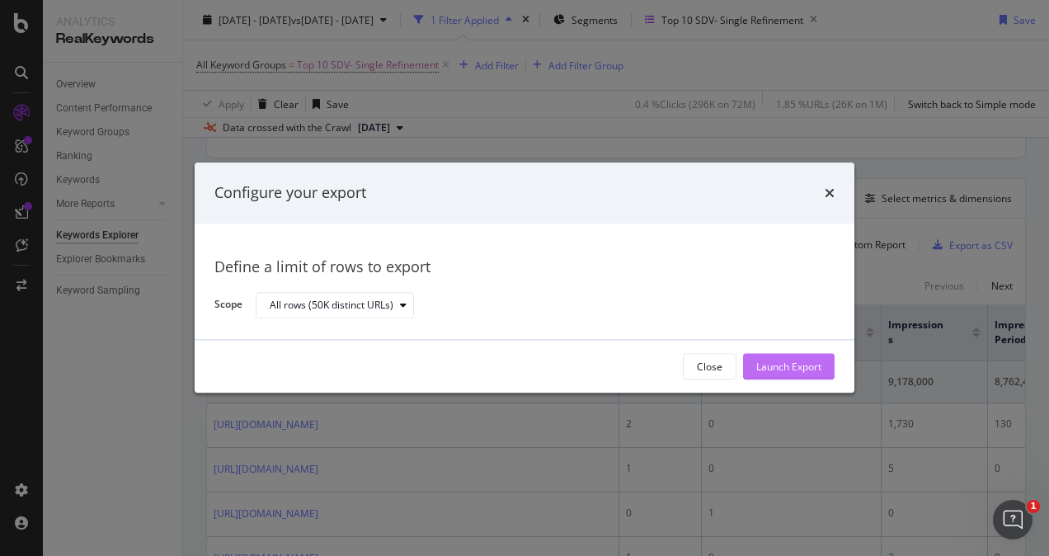
click at [788, 369] on div "Launch Export" at bounding box center [788, 366] width 65 height 14
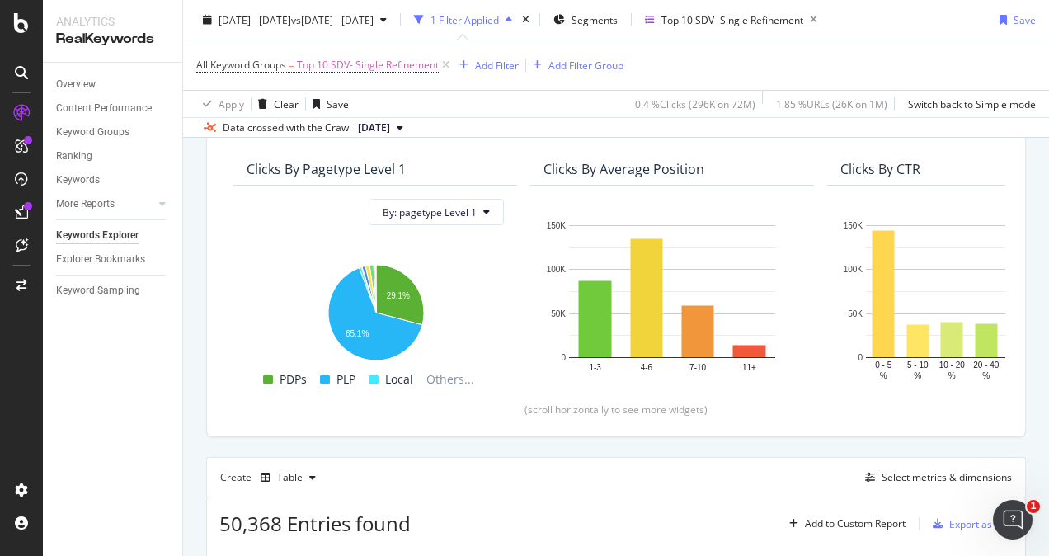
scroll to position [126, 0]
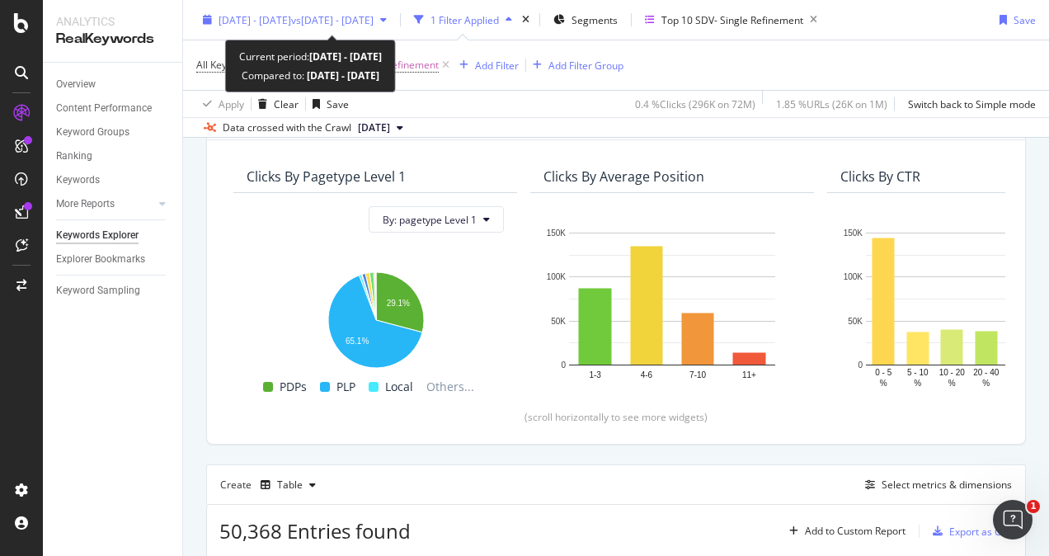
click at [244, 21] on span "[DATE] - [DATE]" at bounding box center [254, 19] width 73 height 14
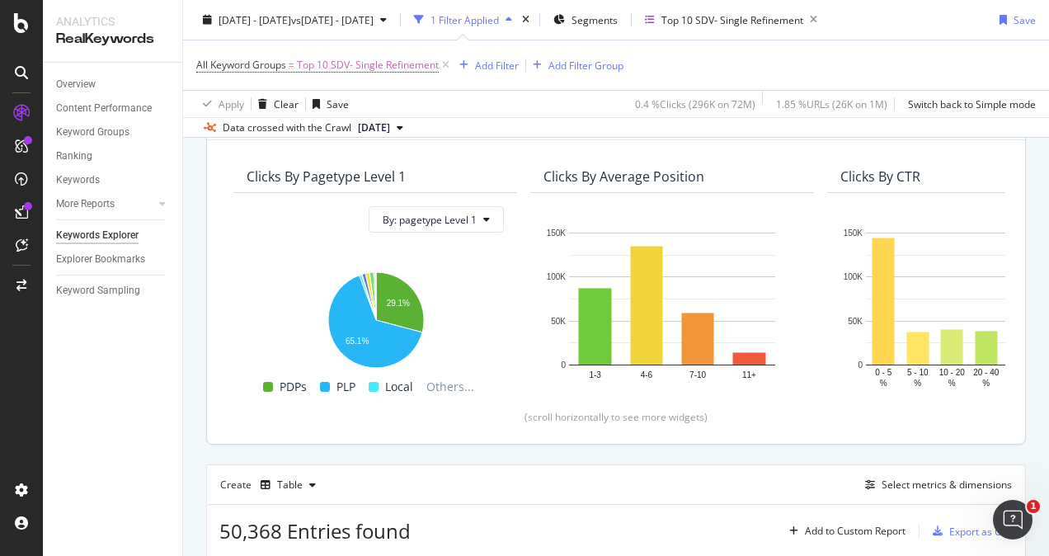
click at [785, 147] on div "Clicks By pagetype Level 1 By: pagetype Level 1 Hold CTRL while clicking to fil…" at bounding box center [616, 291] width 818 height 304
